Goal: Transaction & Acquisition: Purchase product/service

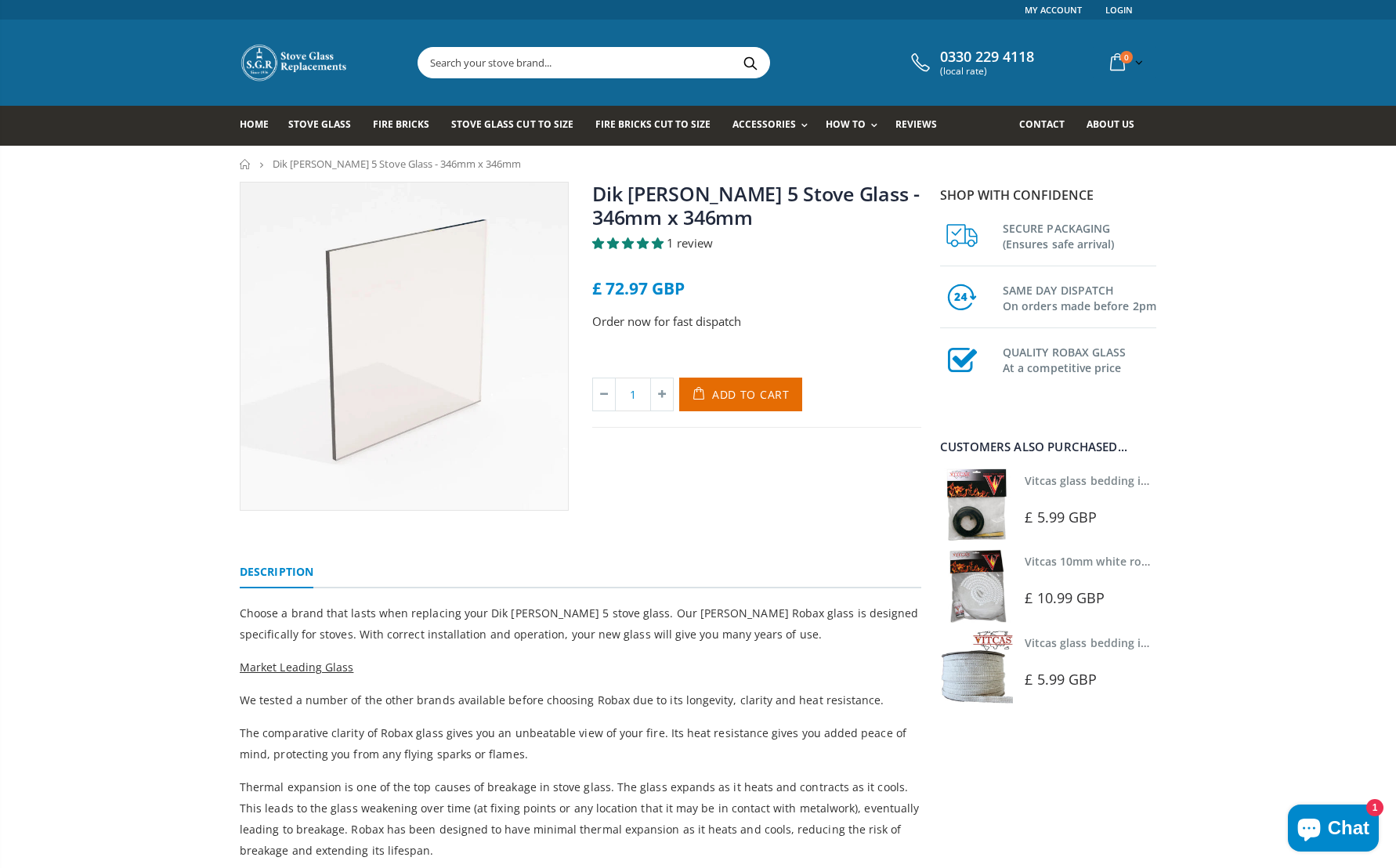
scroll to position [852, 0]
click at [737, 394] on span "Add to Cart" at bounding box center [750, 393] width 78 height 15
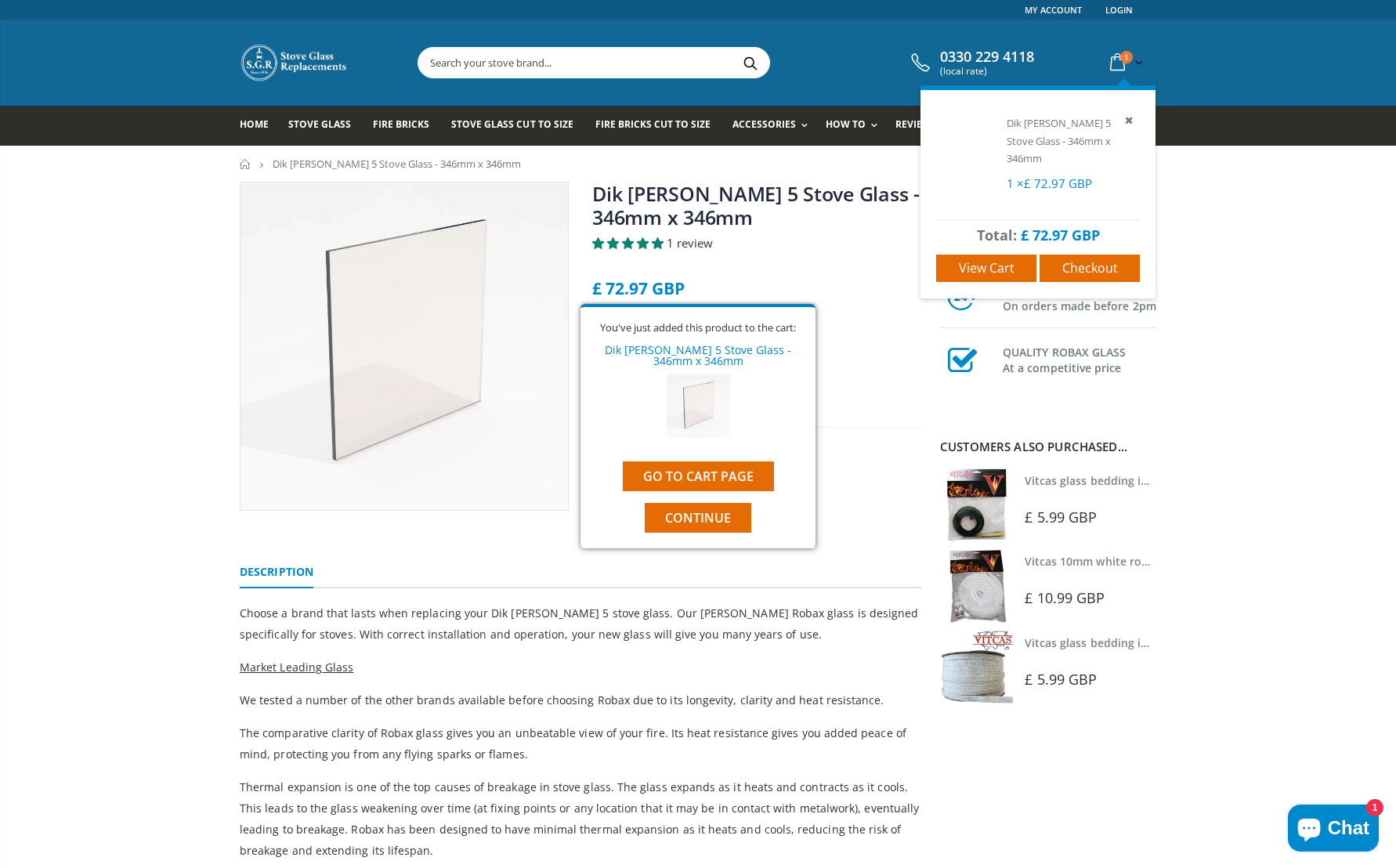
click at [1117, 57] on icon at bounding box center [1117, 63] width 27 height 28
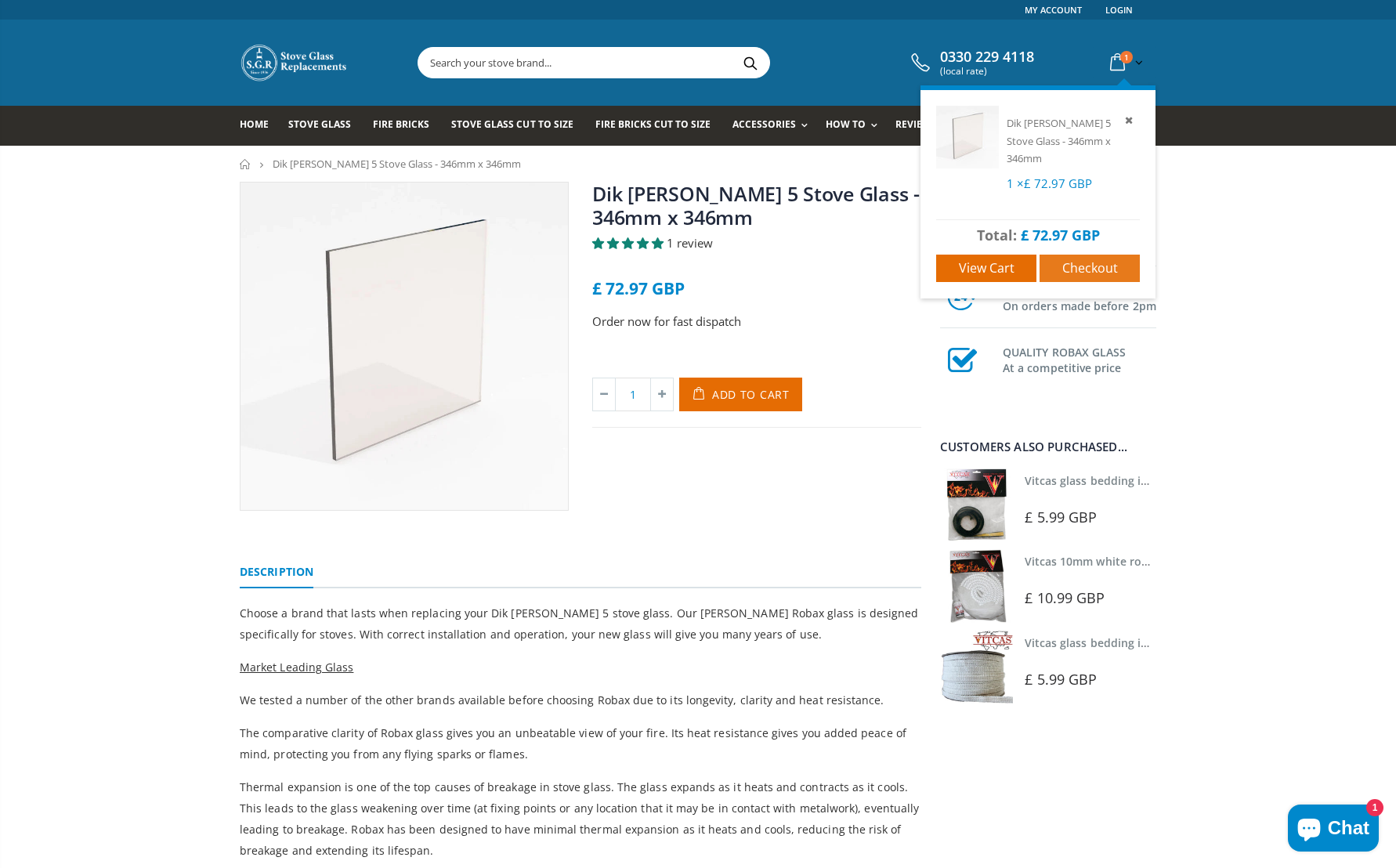
click at [1106, 270] on span "Checkout" at bounding box center [1090, 268] width 56 height 18
